Goal: Navigation & Orientation: Go to known website

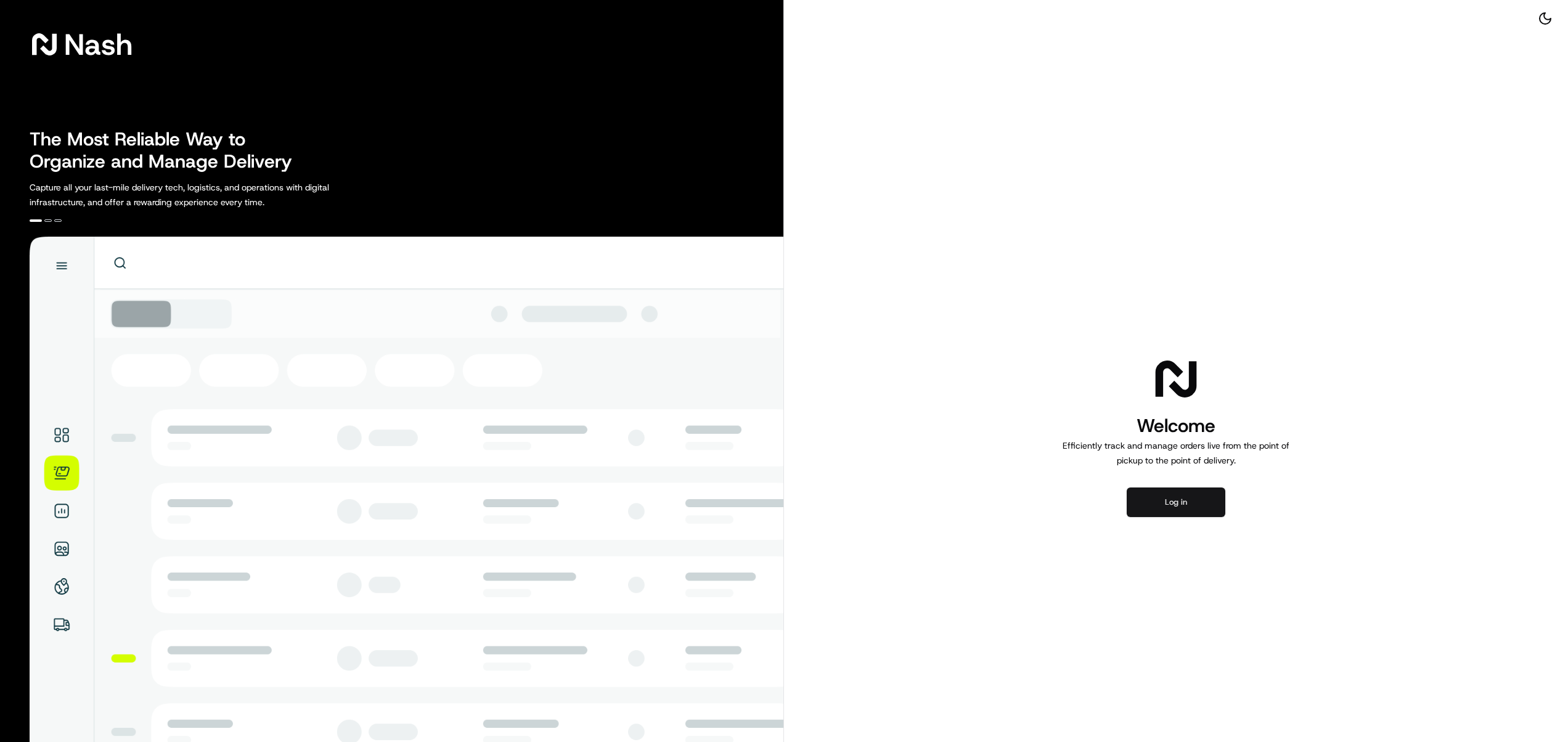
click at [1181, 504] on button "Log in" at bounding box center [1176, 502] width 99 height 29
